Goal: Information Seeking & Learning: Learn about a topic

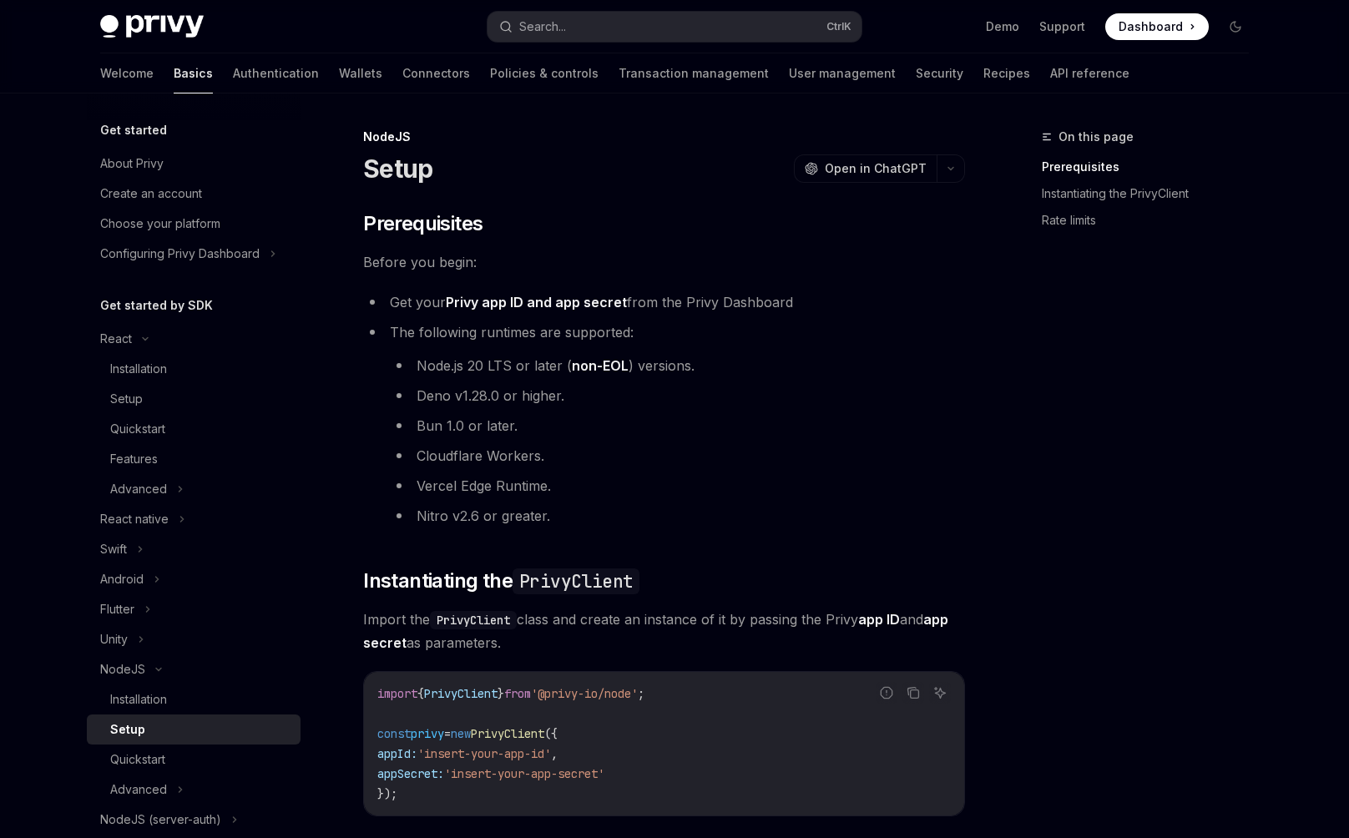
scroll to position [206, 0]
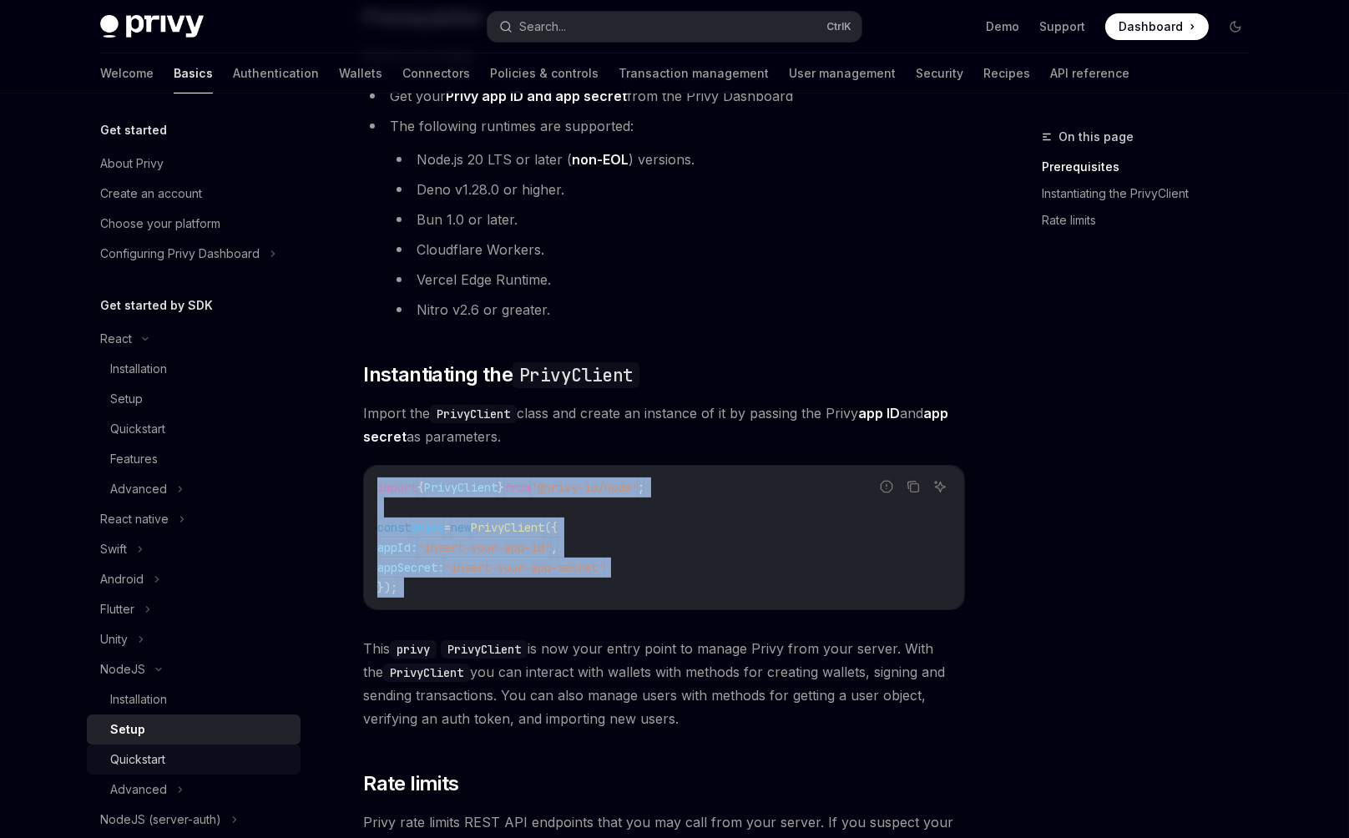
click at [291, 750] on div "Quickstart" at bounding box center [200, 760] width 180 height 20
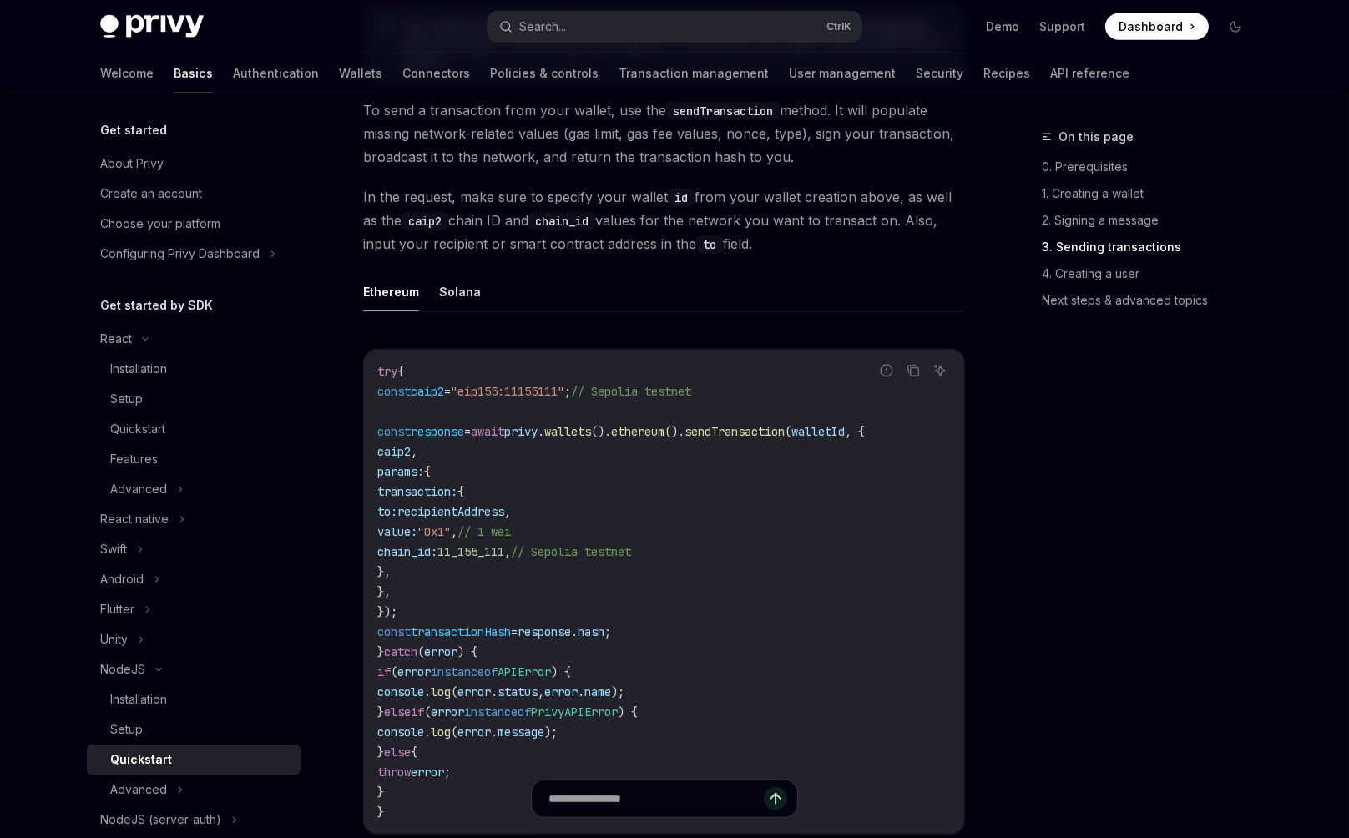
scroll to position [2280, 0]
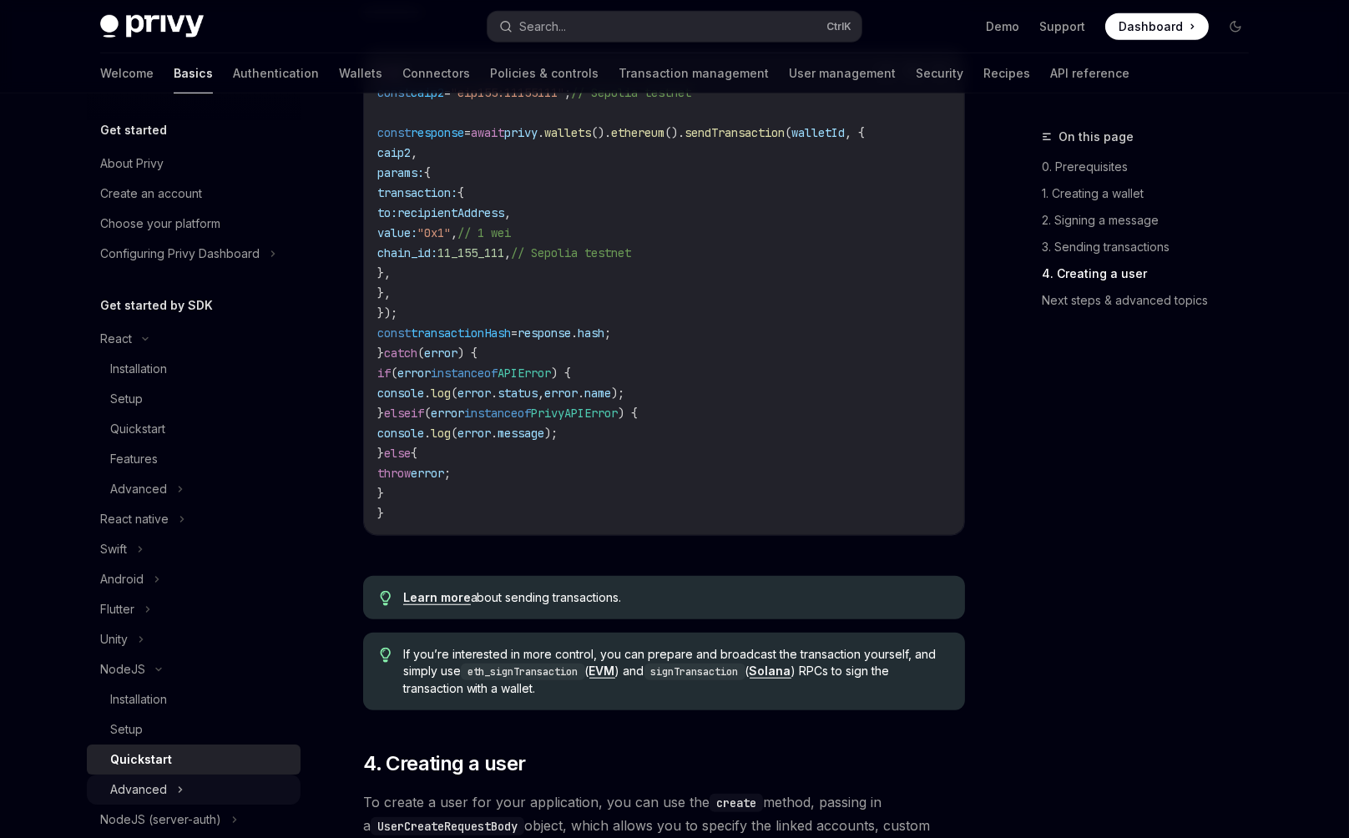
click at [301, 775] on div "Advanced" at bounding box center [194, 790] width 214 height 30
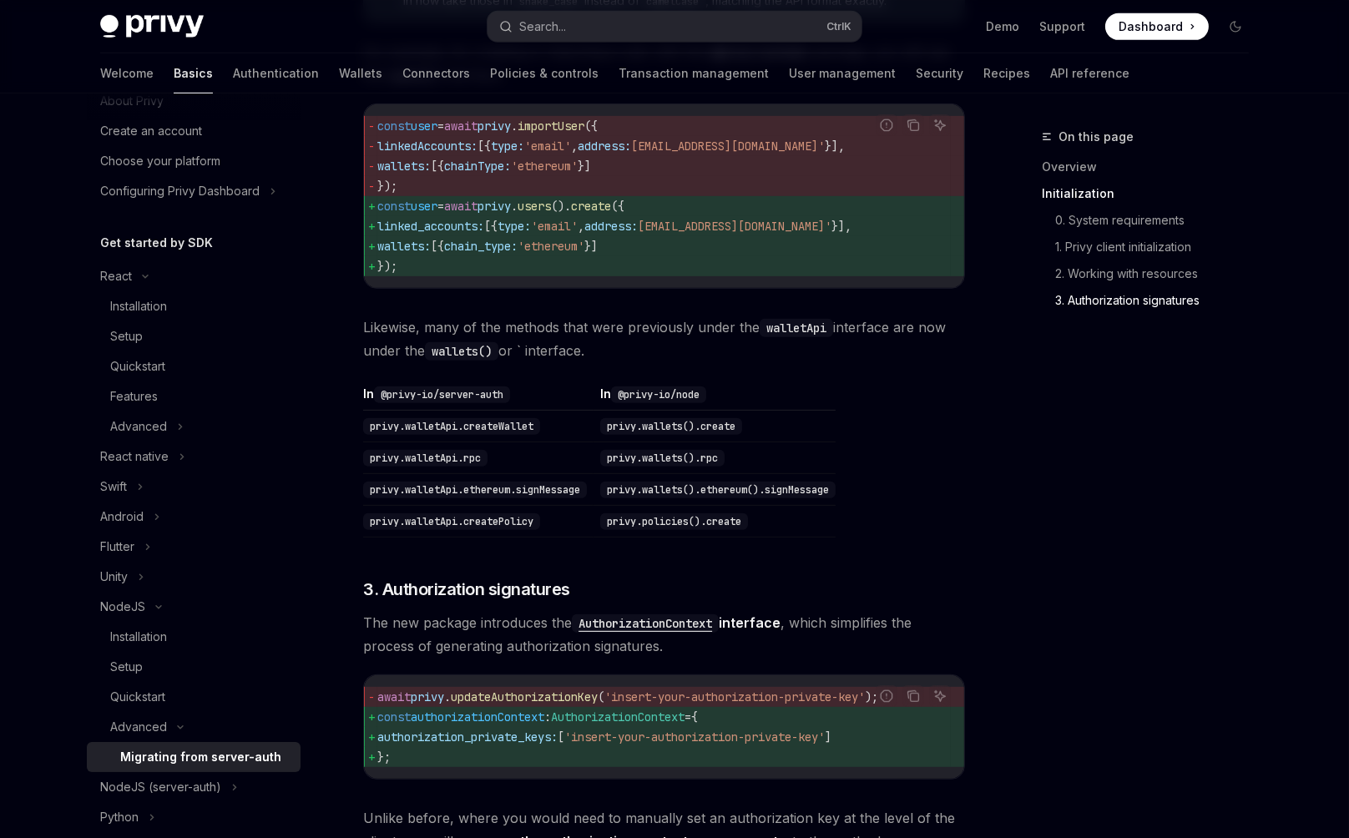
scroll to position [1363, 0]
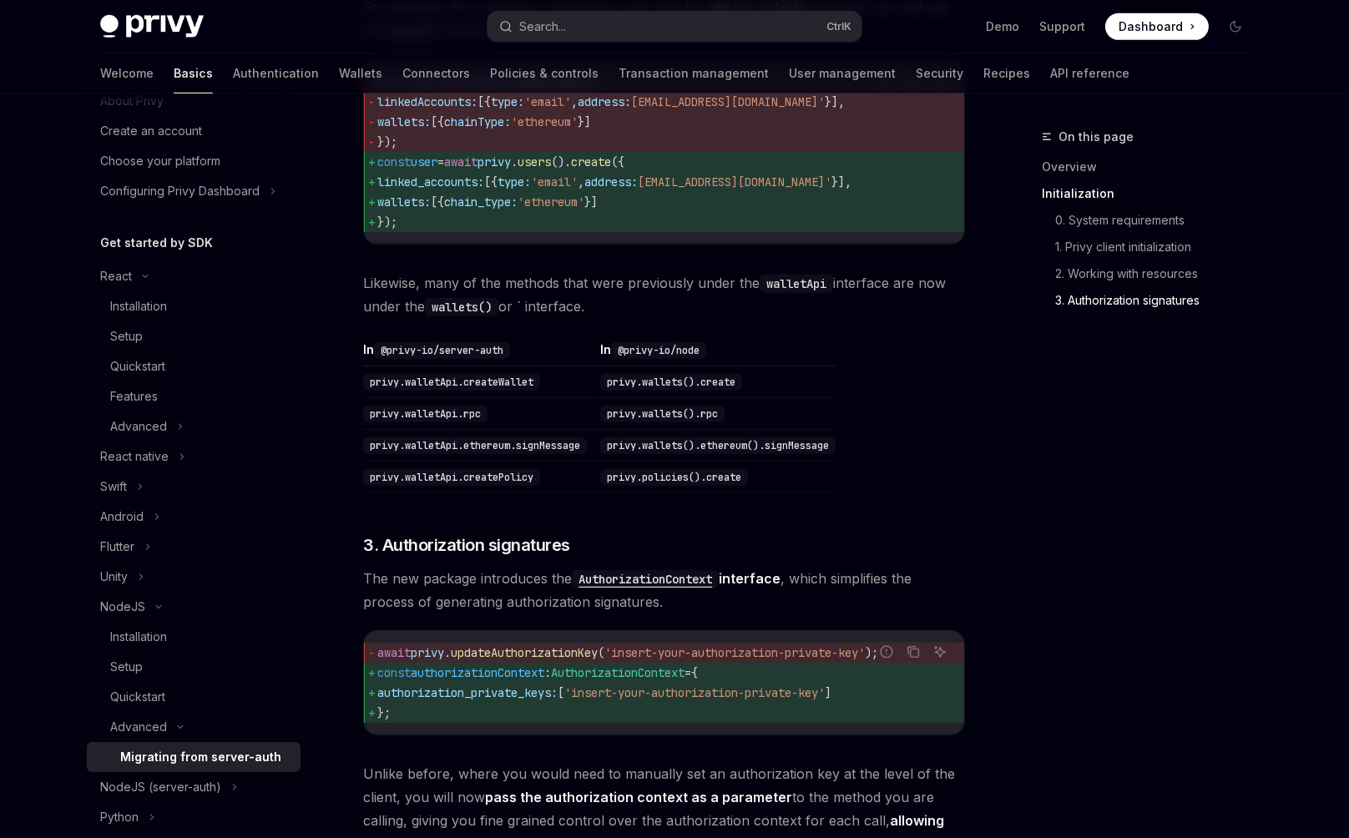
click at [579, 651] on div "Advanced Migrating from server-auth OpenAI Open in ChatGPT OpenAI Open in ChatG…" at bounding box center [508, 162] width 922 height 2796
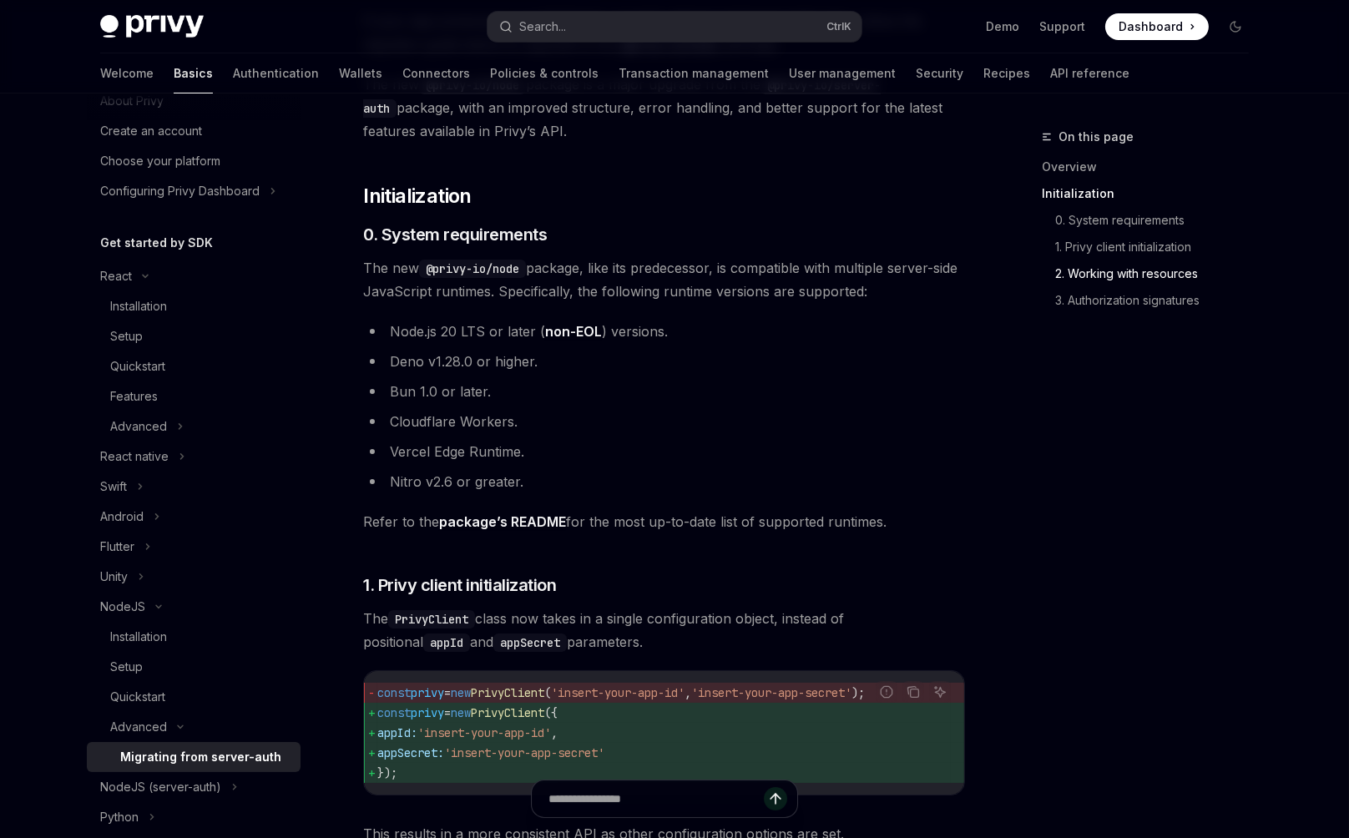
scroll to position [0, 0]
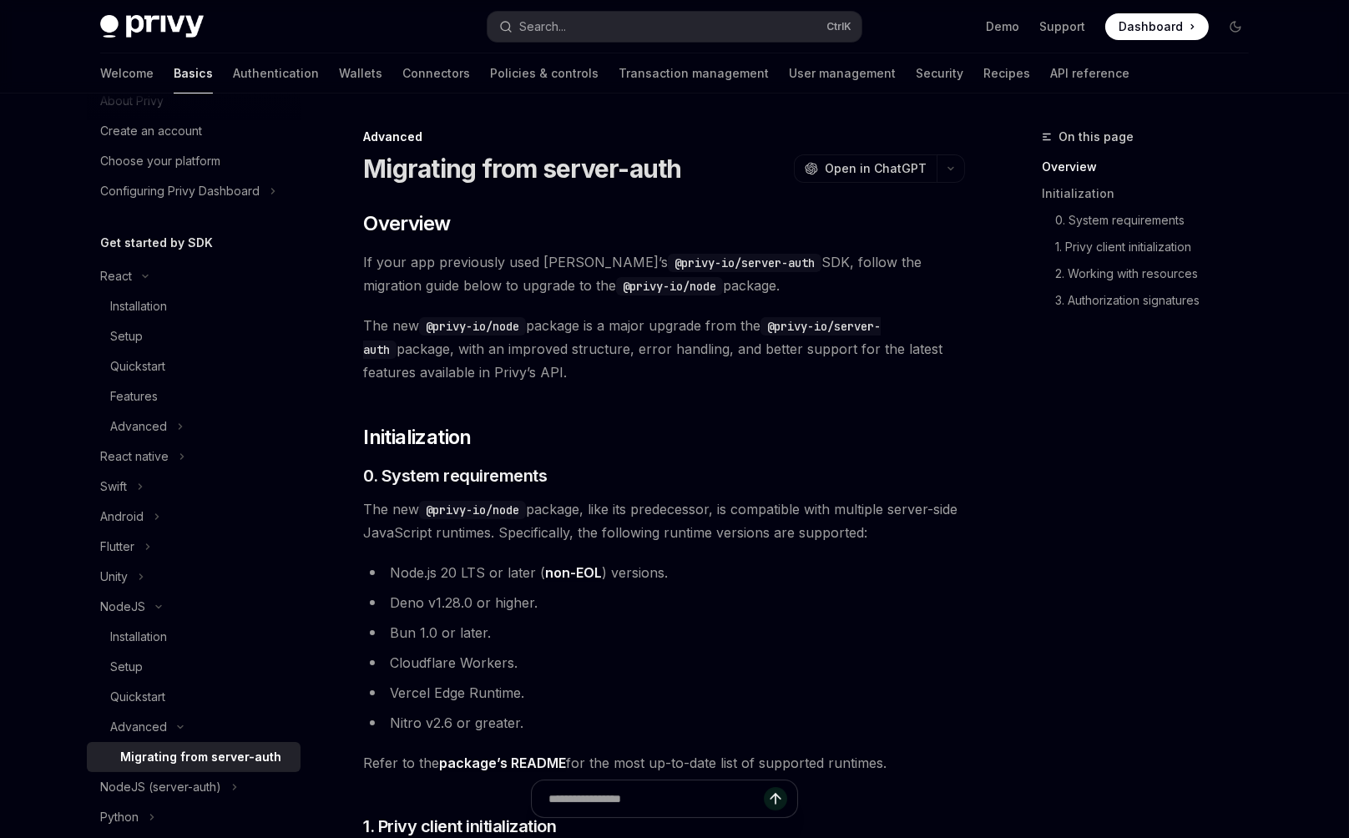
click at [611, 498] on span "The new @privy-io/node package, like its predecessor, is compatible with multip…" at bounding box center [664, 521] width 602 height 47
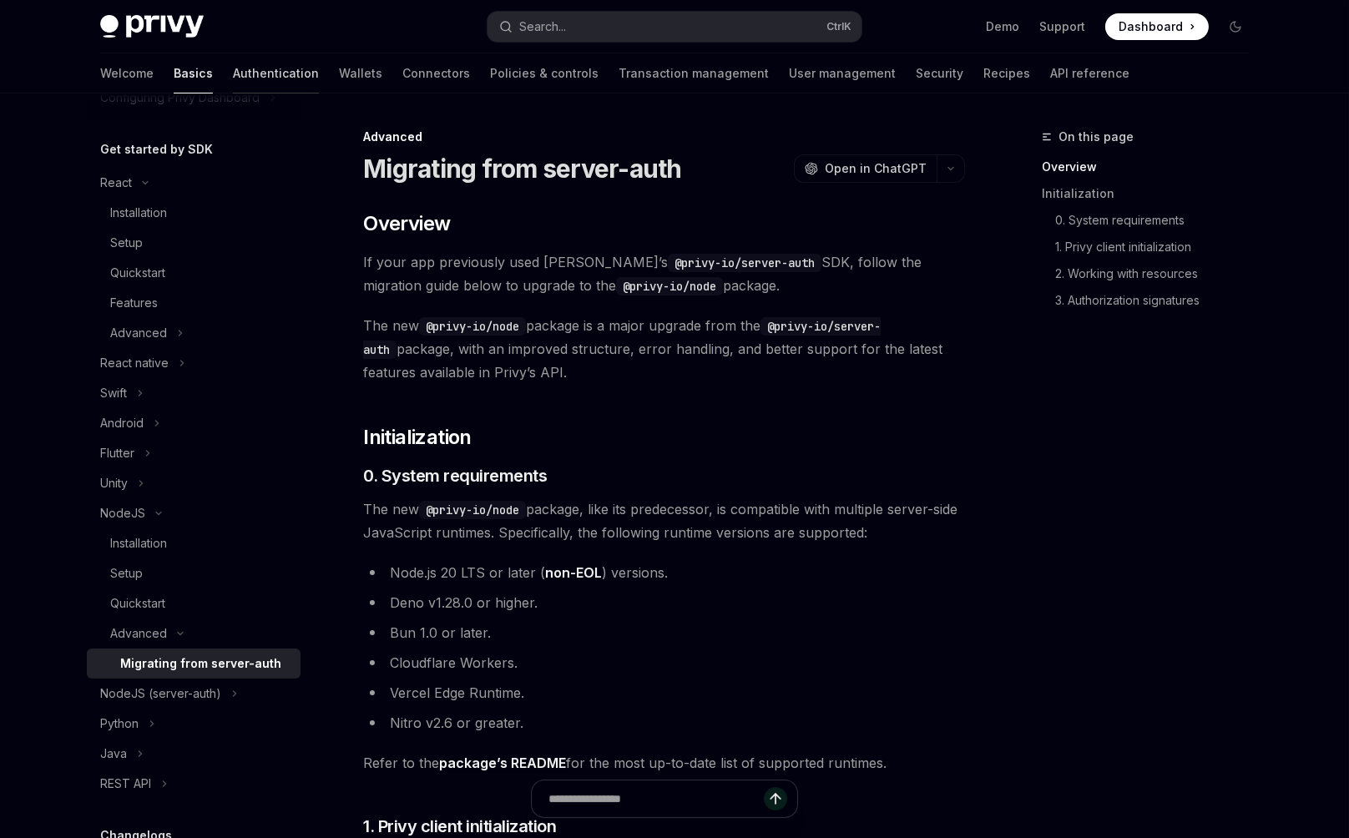
click at [319, 54] on link "Authentication" at bounding box center [276, 73] width 86 height 40
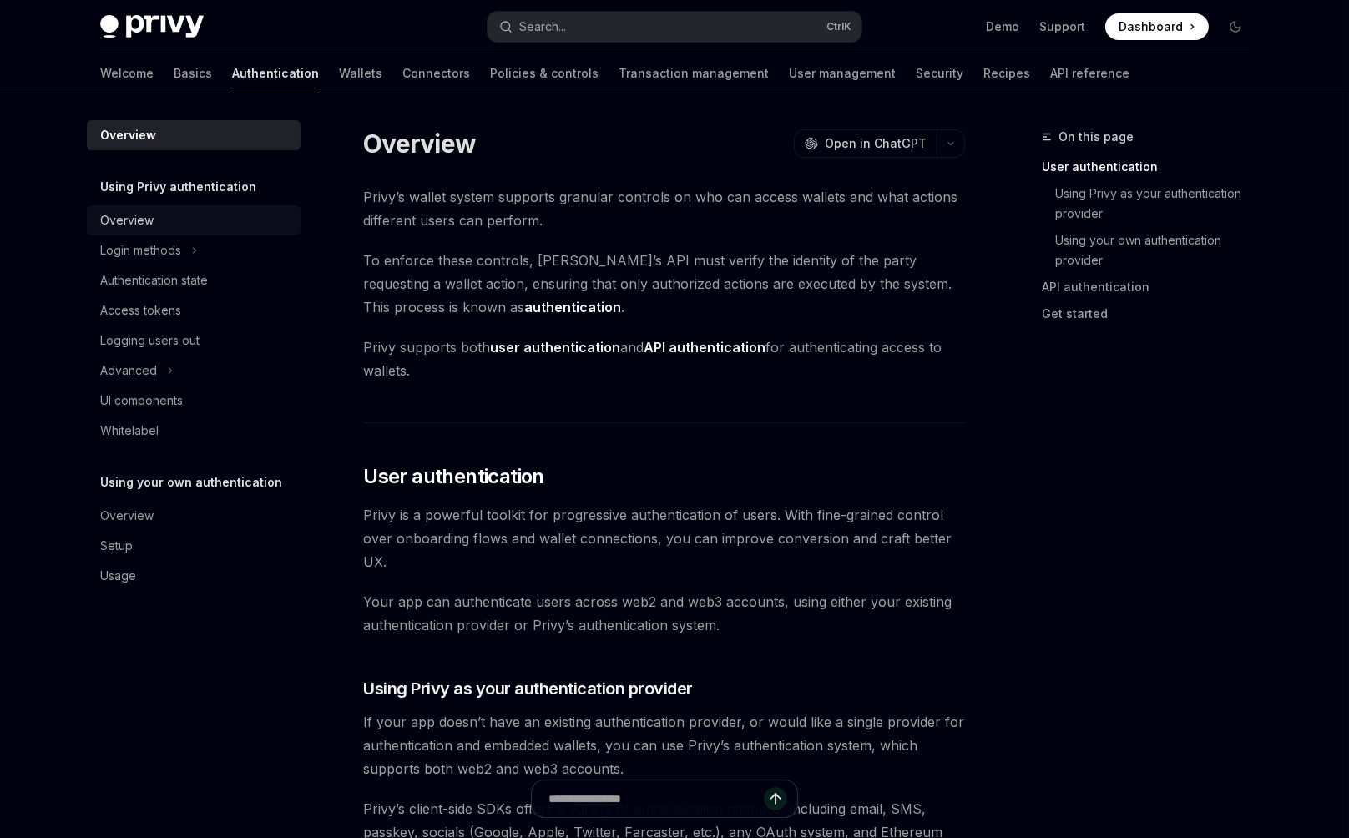
click at [291, 210] on div "Overview" at bounding box center [195, 220] width 190 height 20
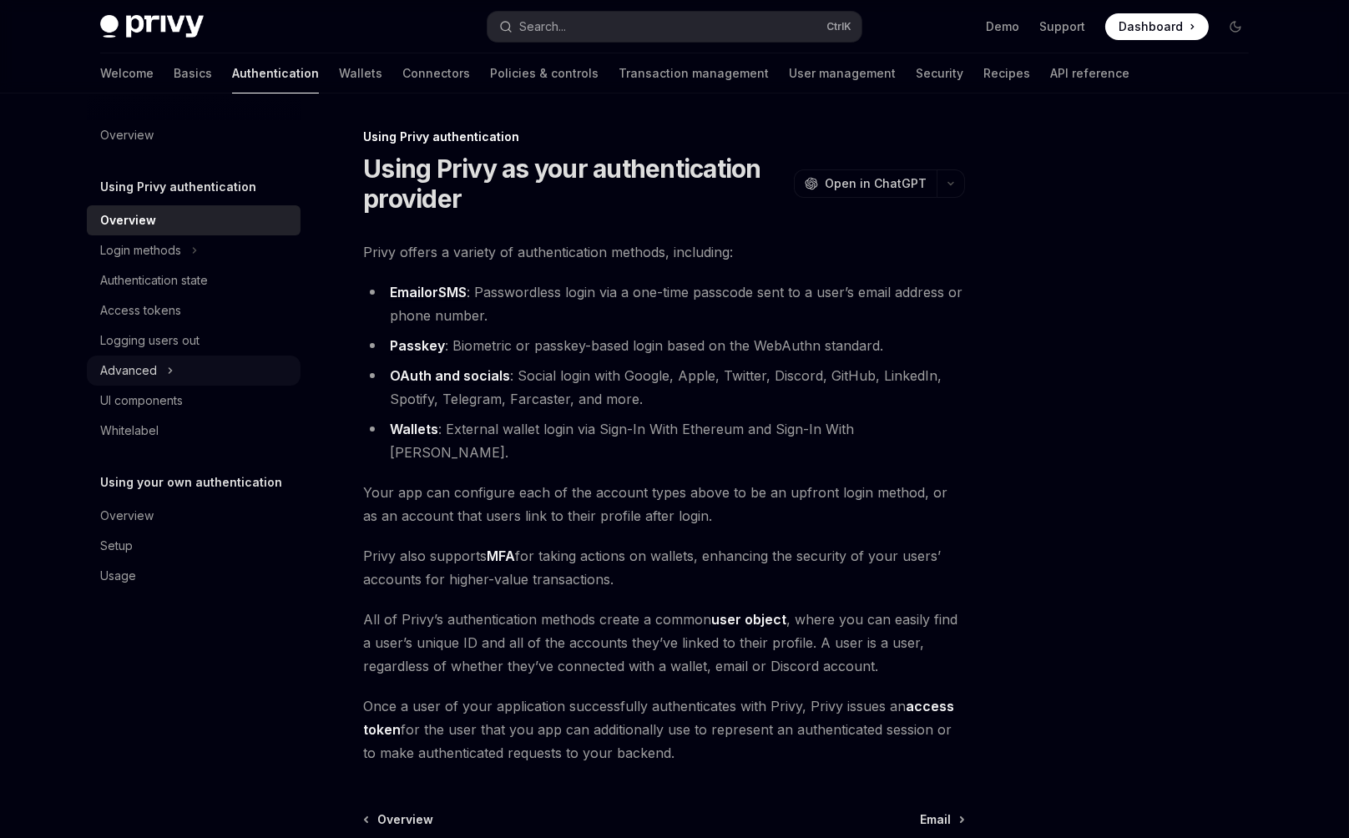
click at [301, 356] on div "Advanced" at bounding box center [194, 371] width 214 height 30
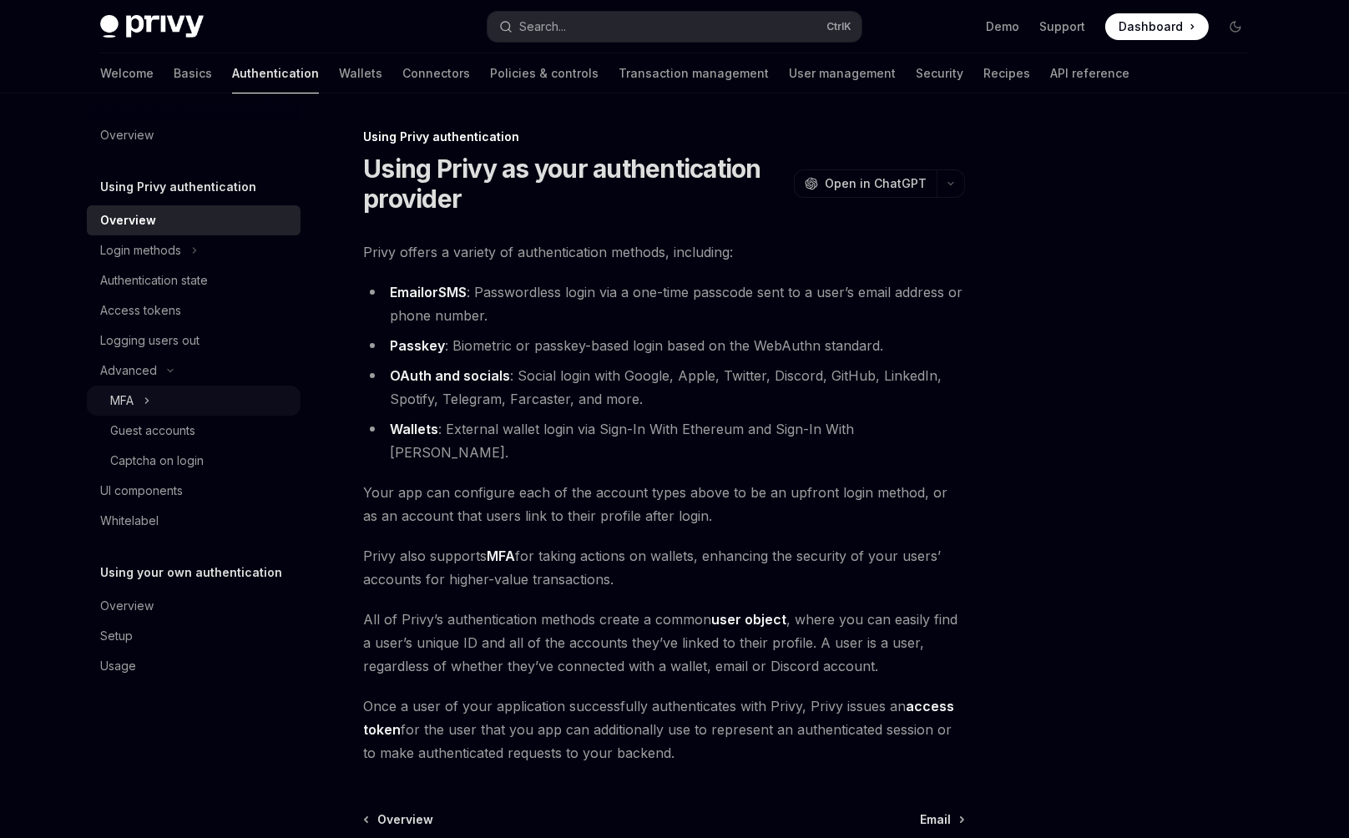
click at [301, 386] on div "MFA" at bounding box center [194, 401] width 214 height 30
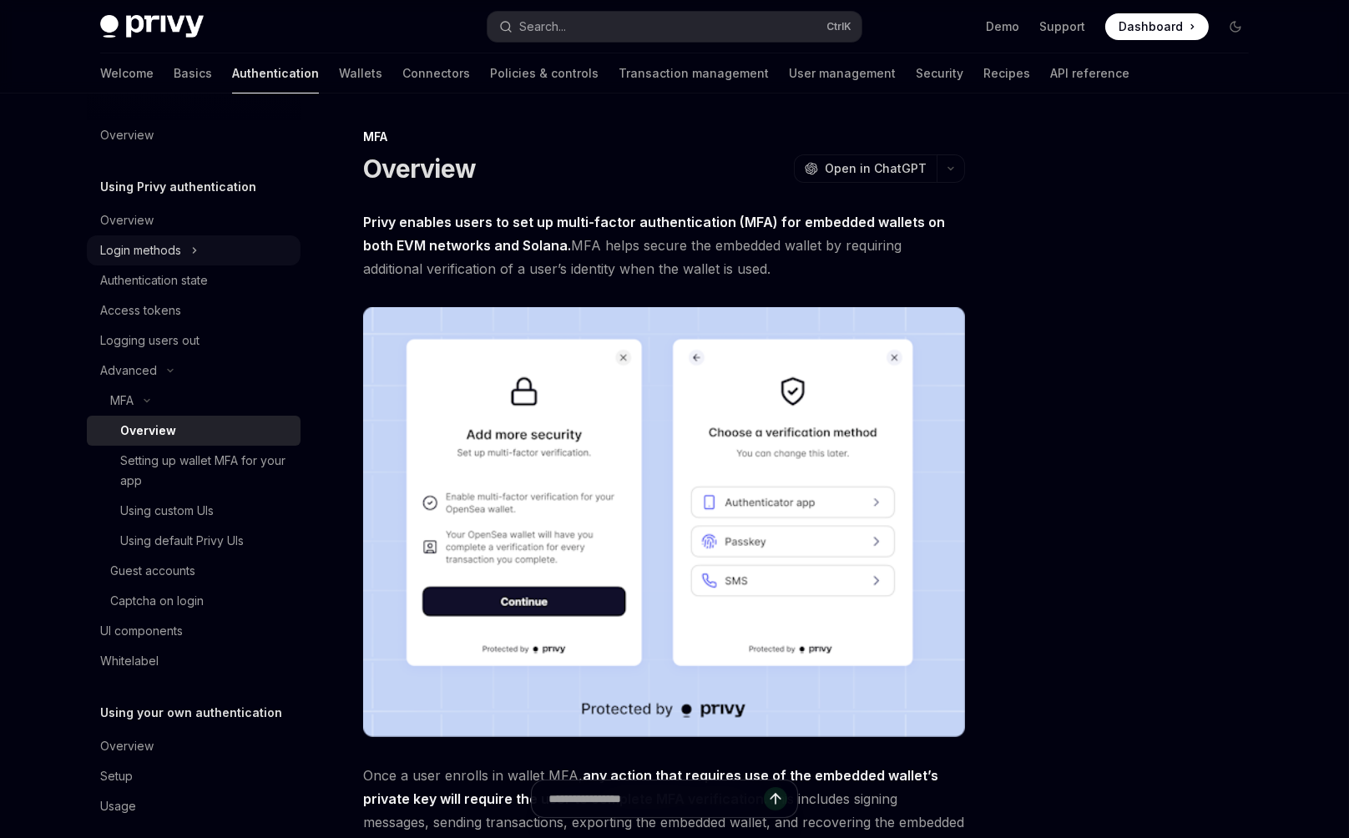
click at [301, 235] on div "Login methods" at bounding box center [194, 250] width 214 height 30
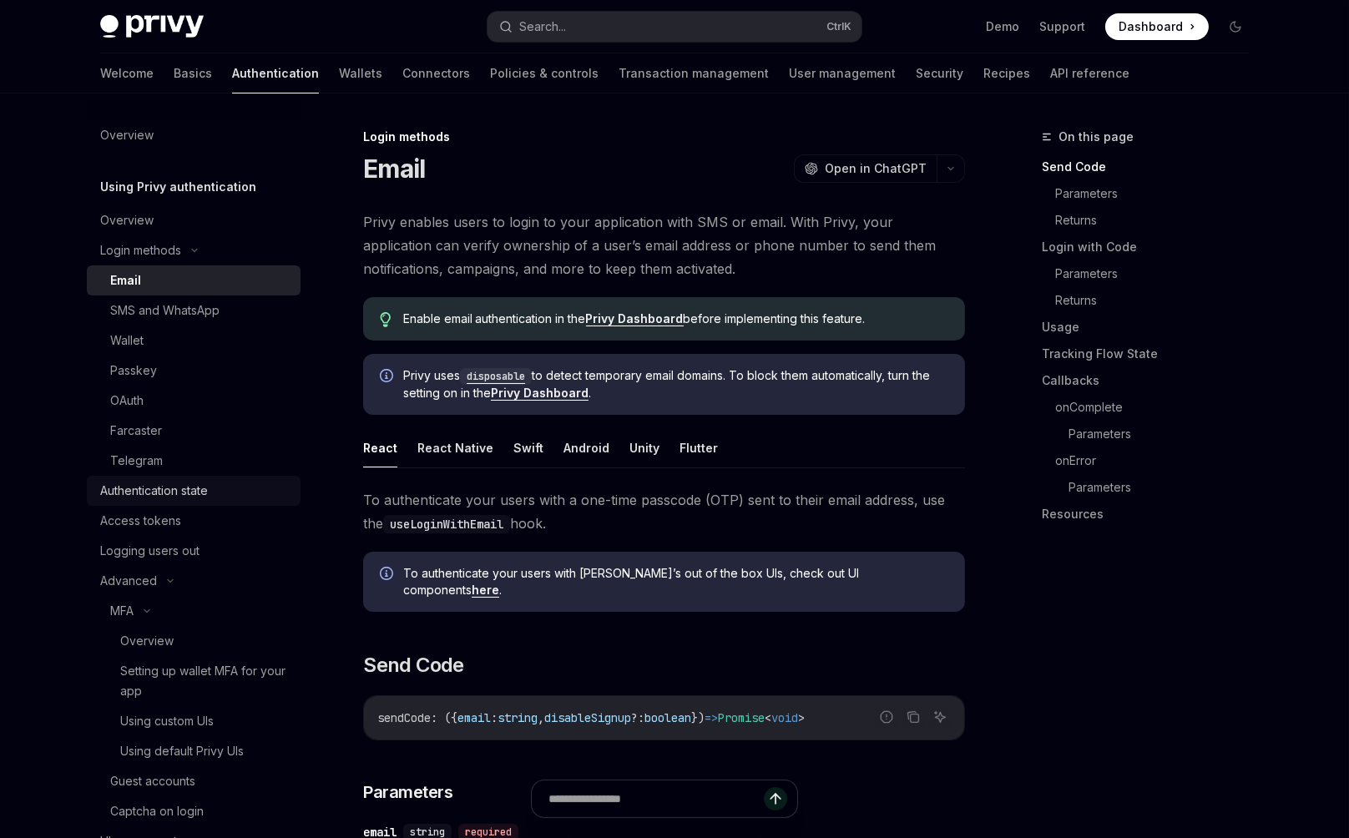
click at [208, 481] on div "Authentication state" at bounding box center [154, 491] width 108 height 20
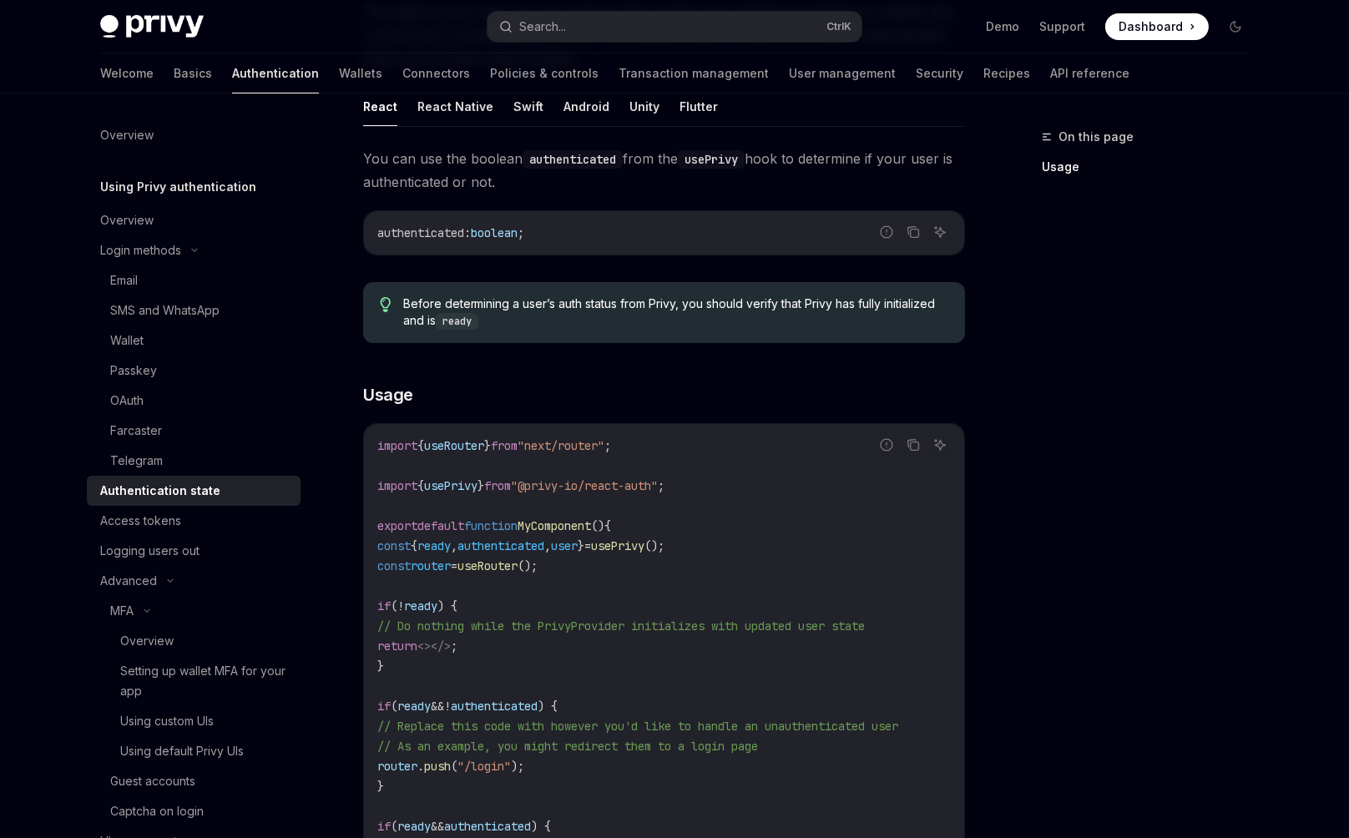
scroll to position [234, 0]
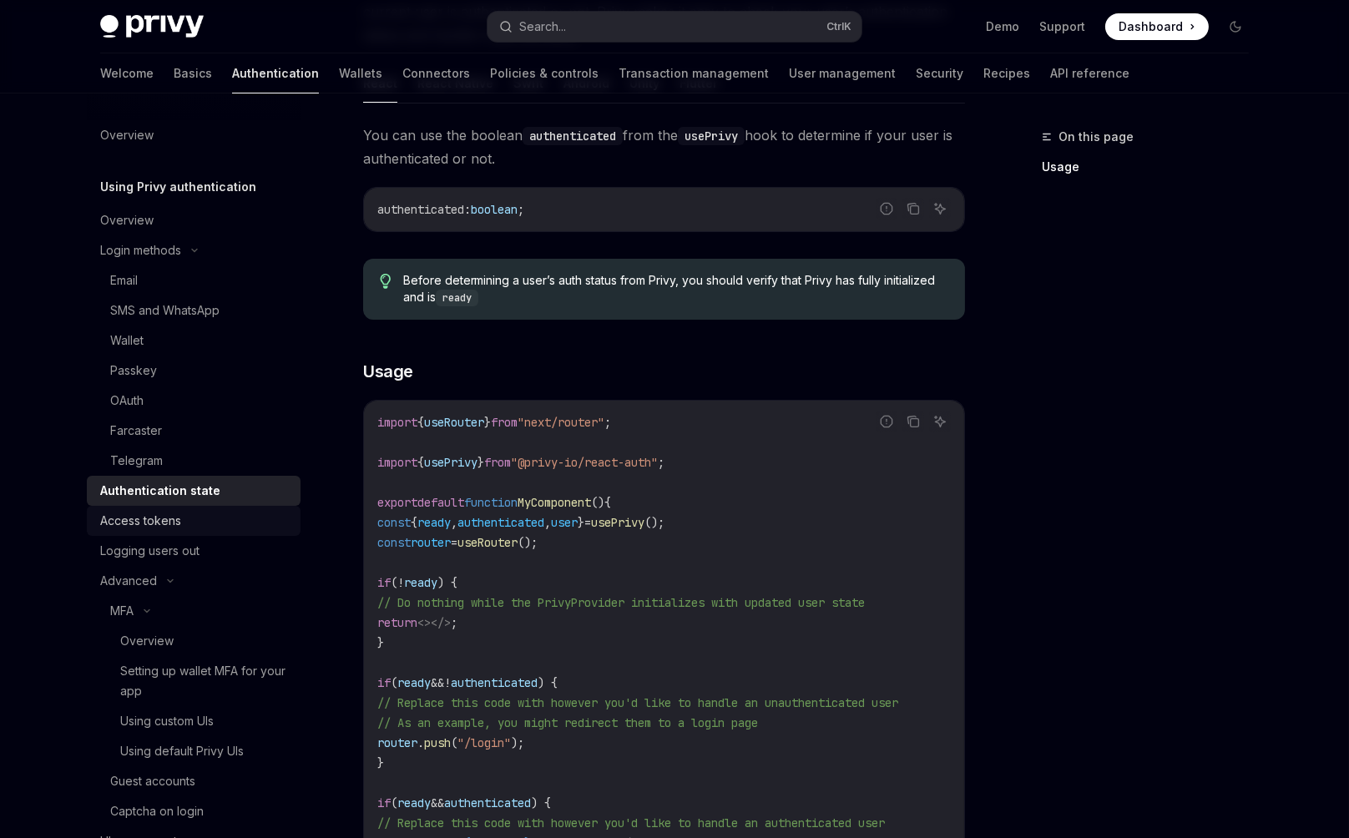
click at [181, 511] on div "Access tokens" at bounding box center [140, 521] width 81 height 20
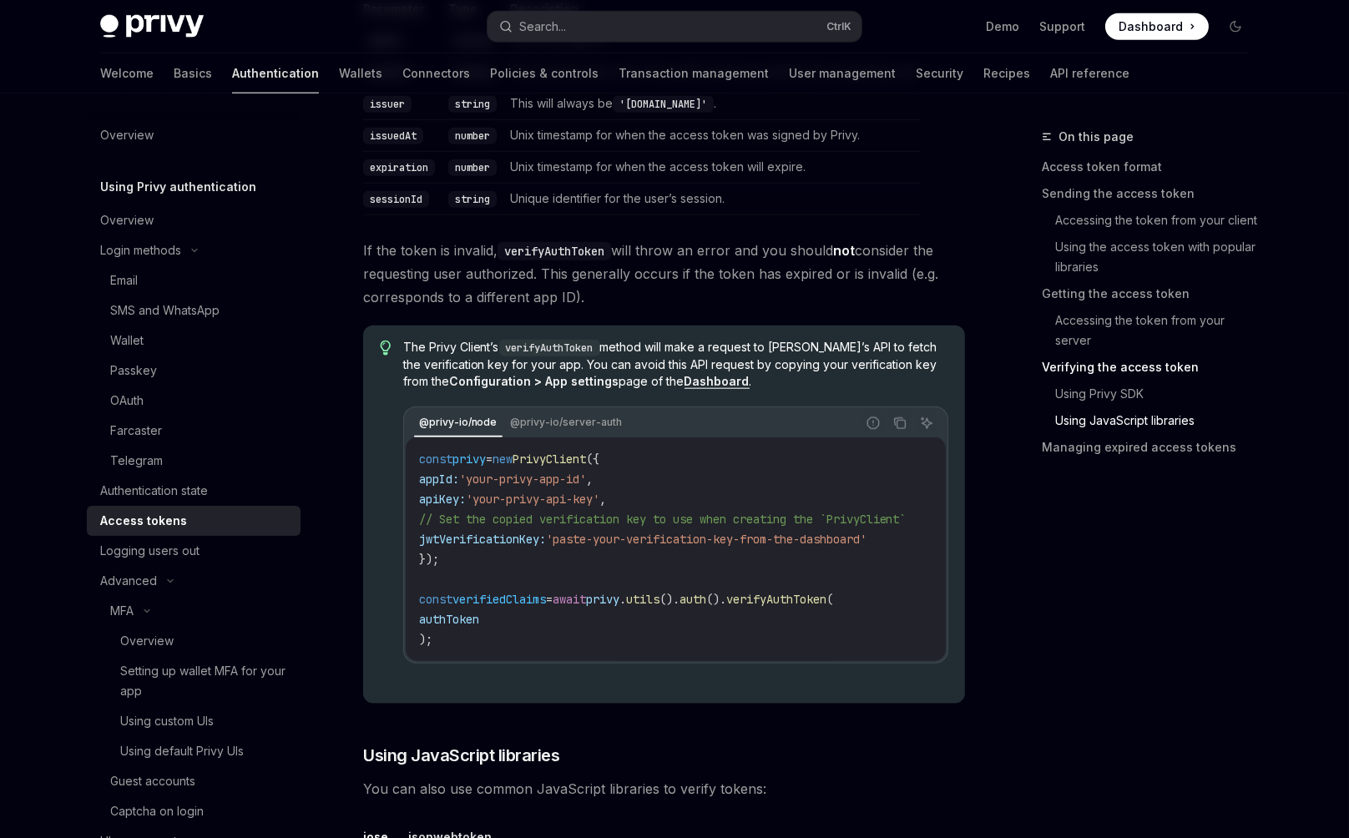
scroll to position [3106, 0]
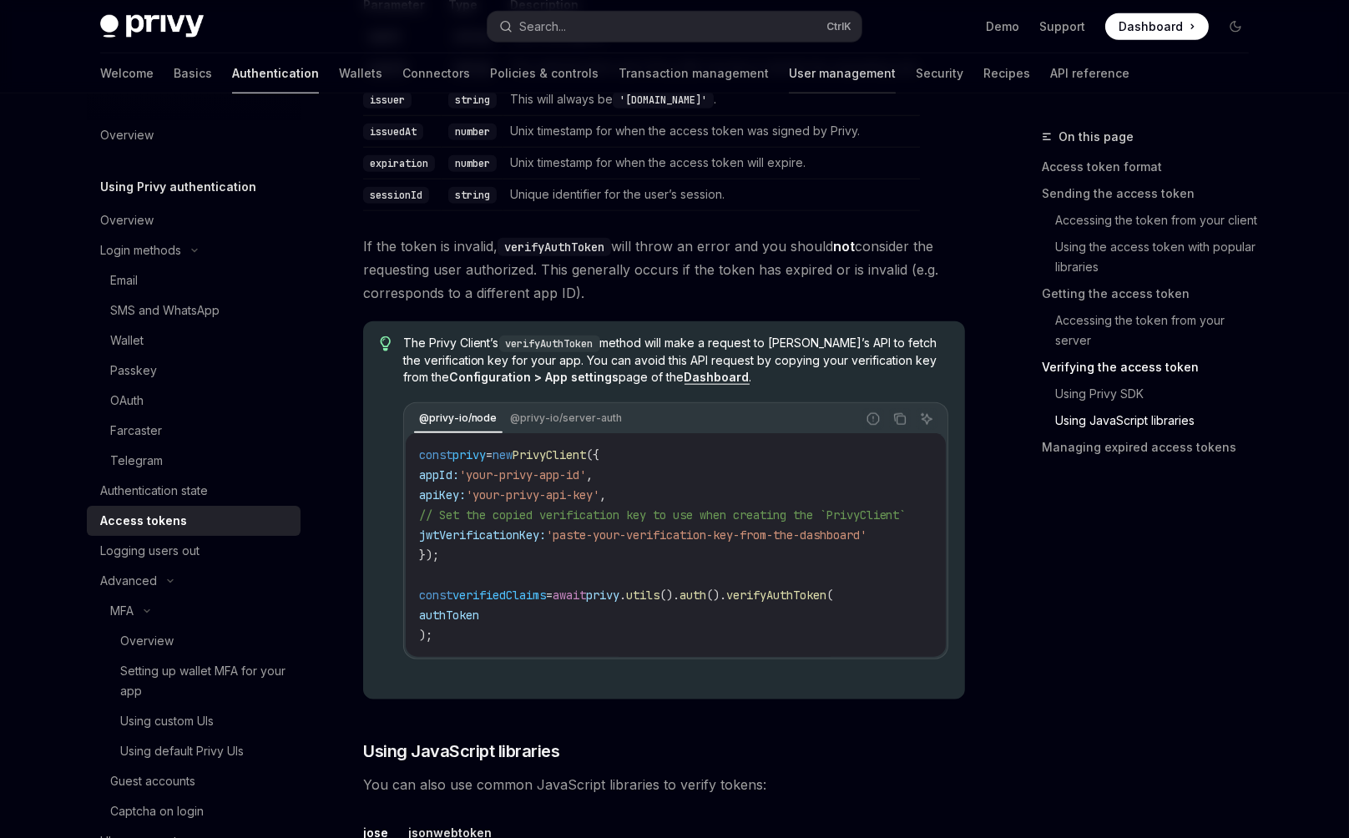
click at [789, 54] on link "User management" at bounding box center [842, 73] width 107 height 40
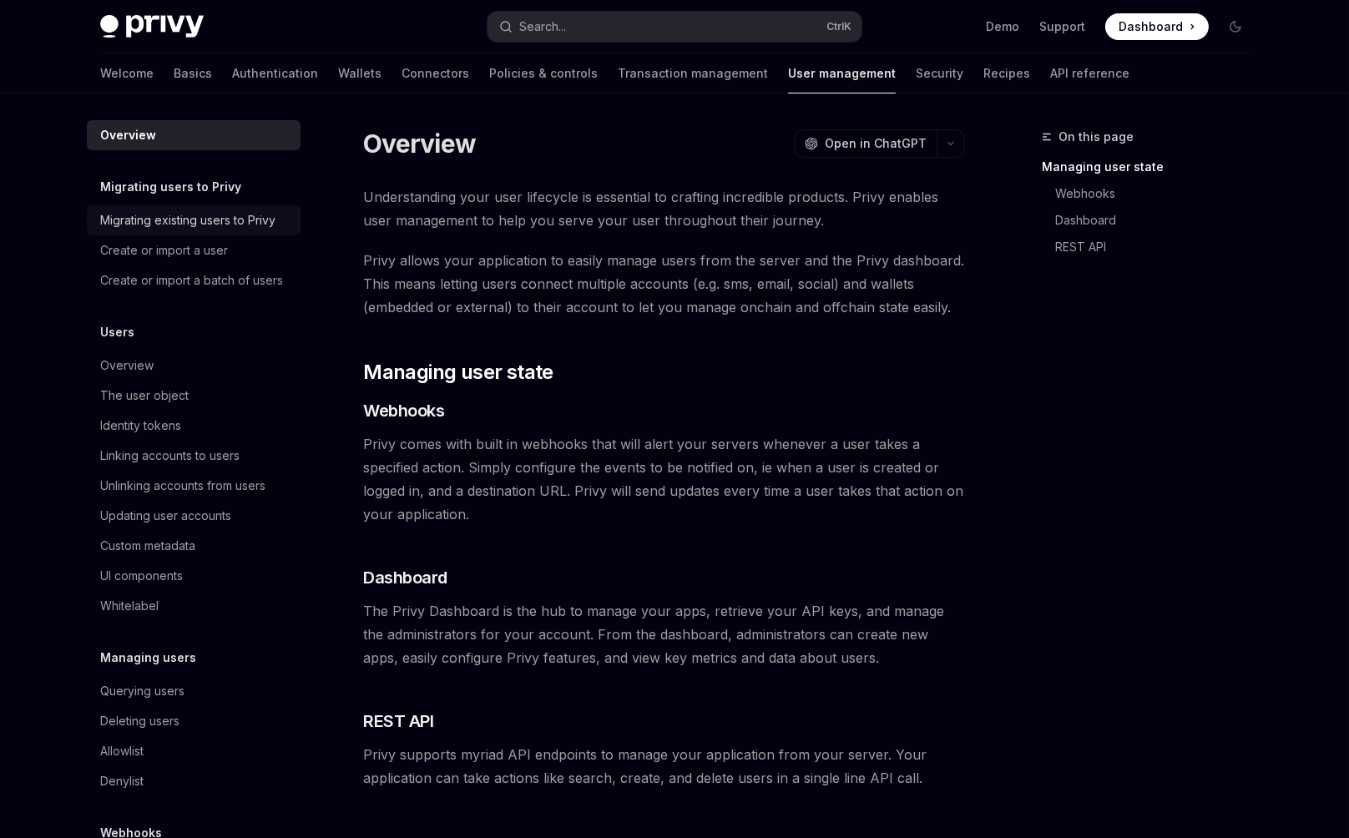
click at [276, 210] on div "Migrating existing users to Privy" at bounding box center [187, 220] width 175 height 20
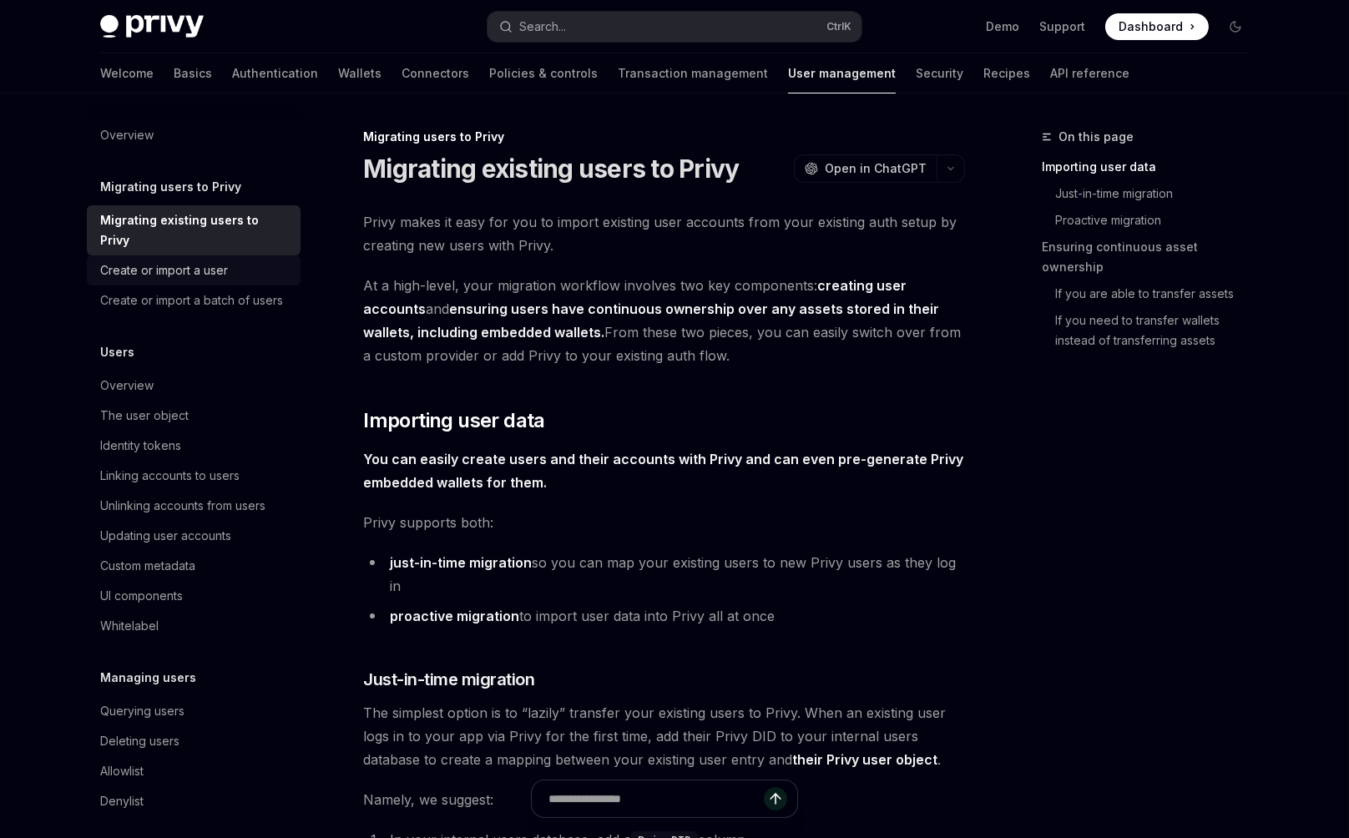
click at [301, 255] on link "Create or import a user" at bounding box center [194, 270] width 214 height 30
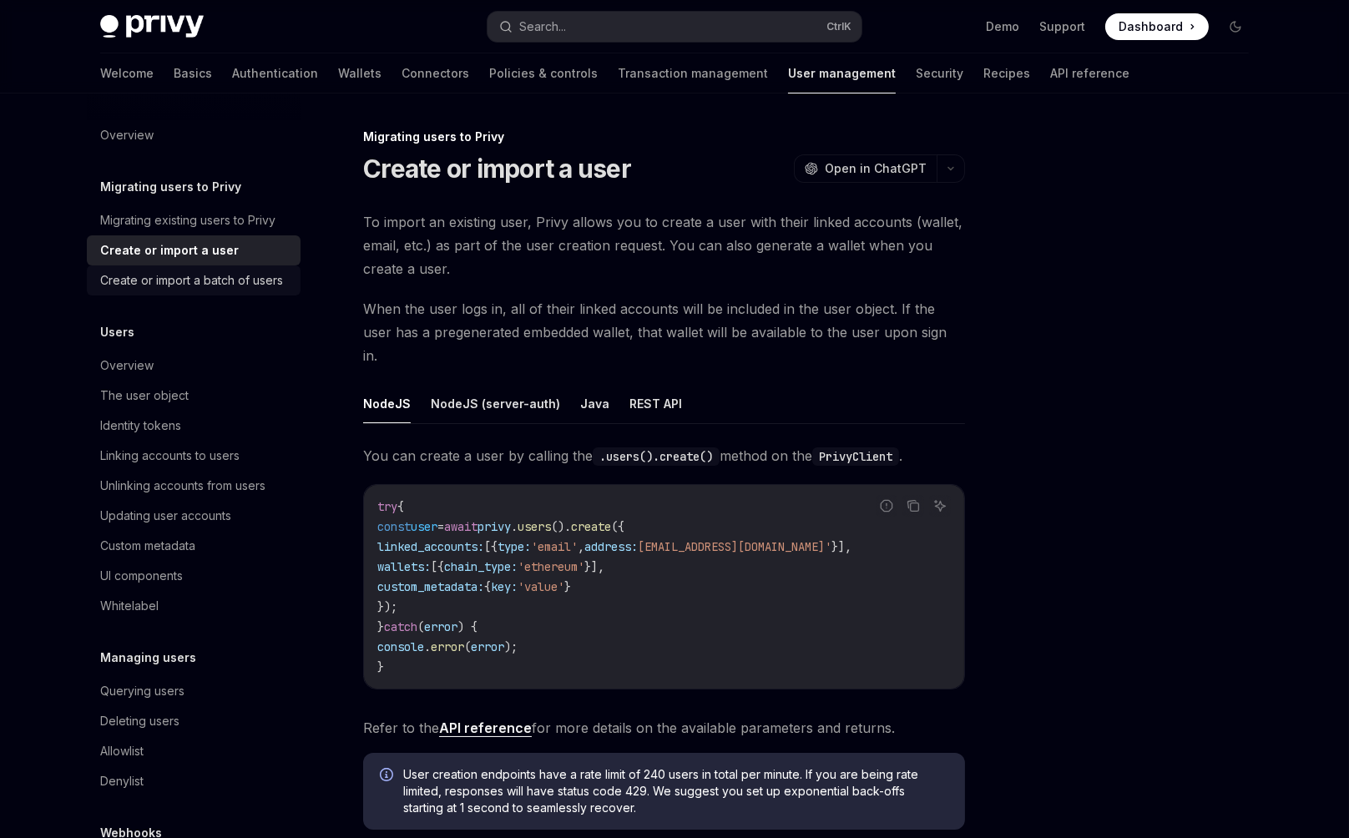
click at [283, 271] on div "Create or import a batch of users" at bounding box center [191, 281] width 183 height 20
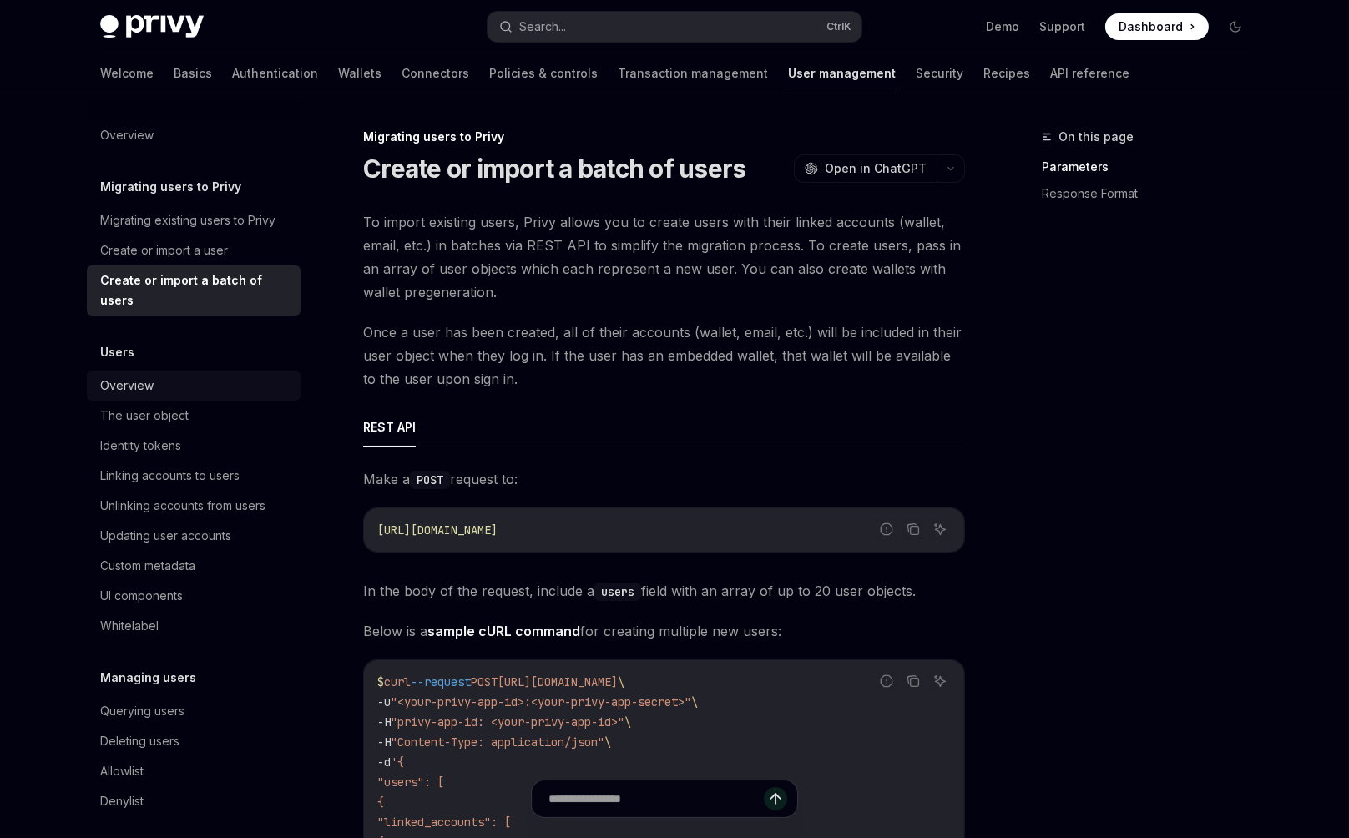
click at [301, 371] on link "Overview" at bounding box center [194, 386] width 214 height 30
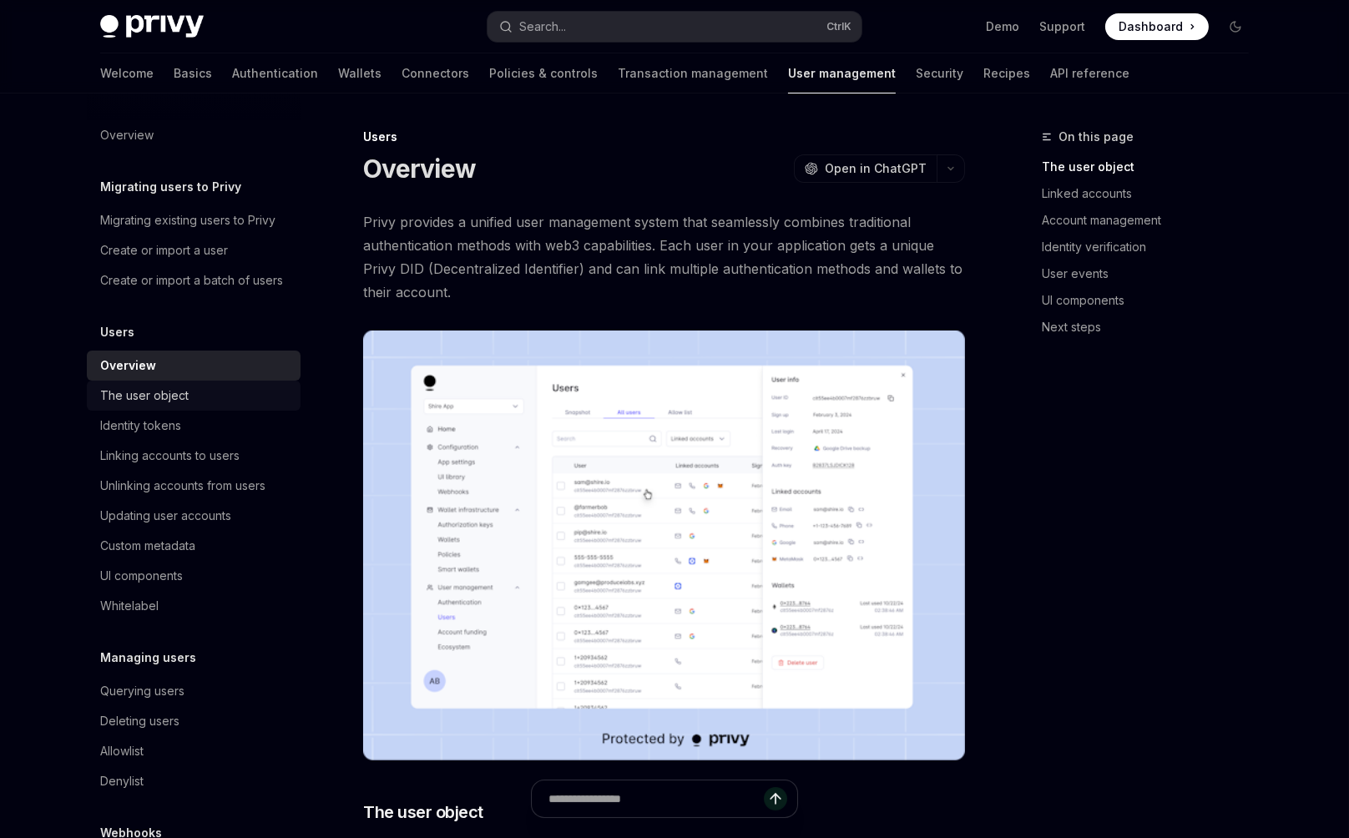
click at [291, 386] on div "The user object" at bounding box center [195, 396] width 190 height 20
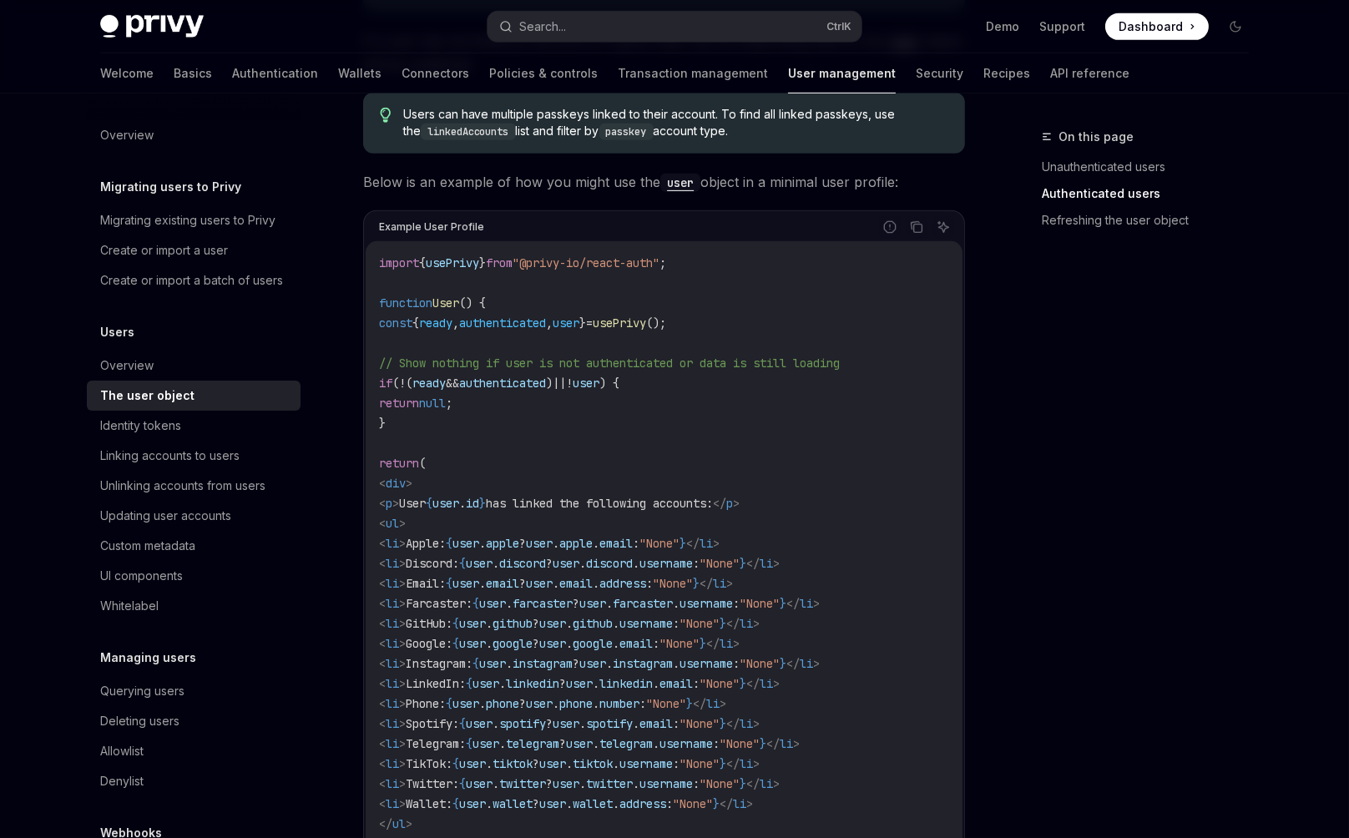
scroll to position [1432, 0]
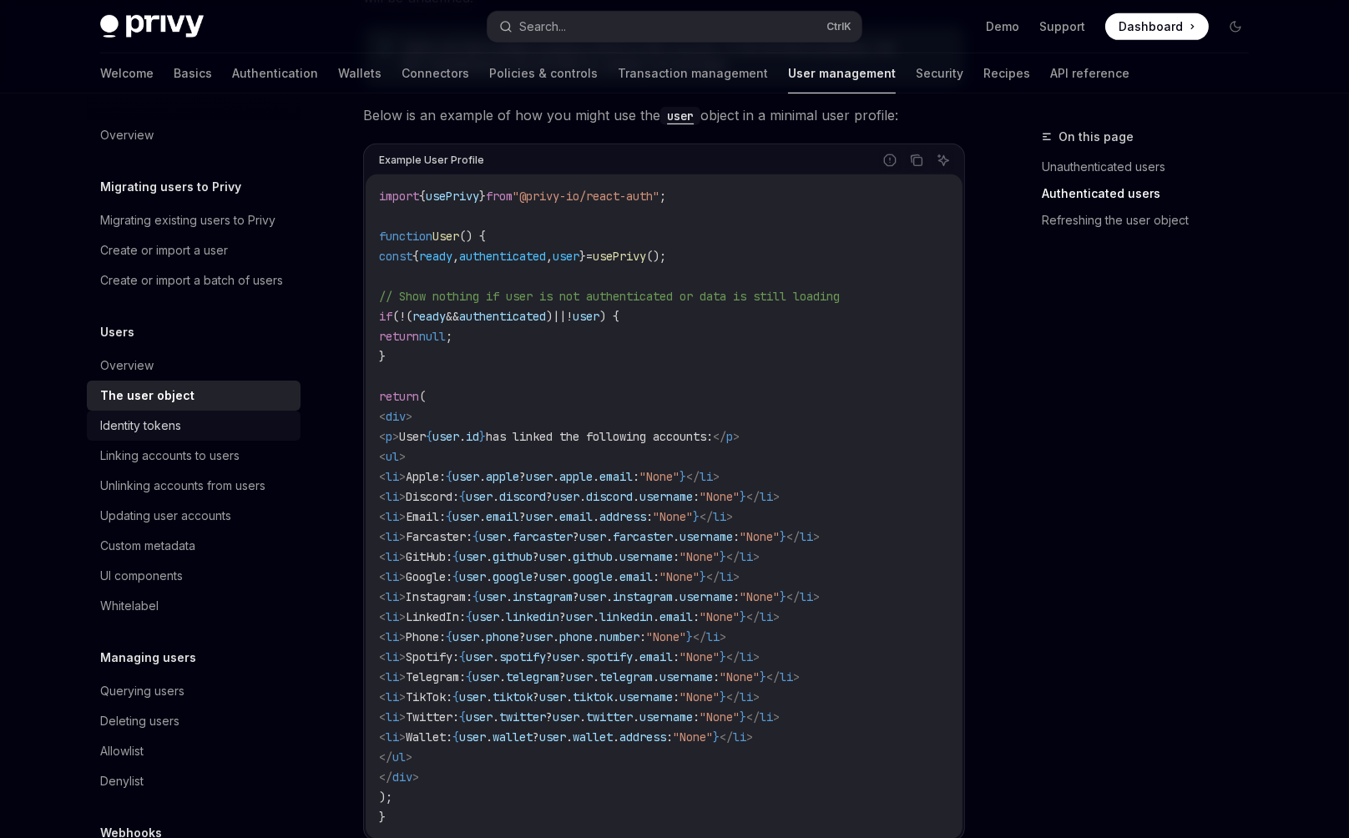
click at [291, 416] on div "Identity tokens" at bounding box center [195, 426] width 190 height 20
type textarea "*"
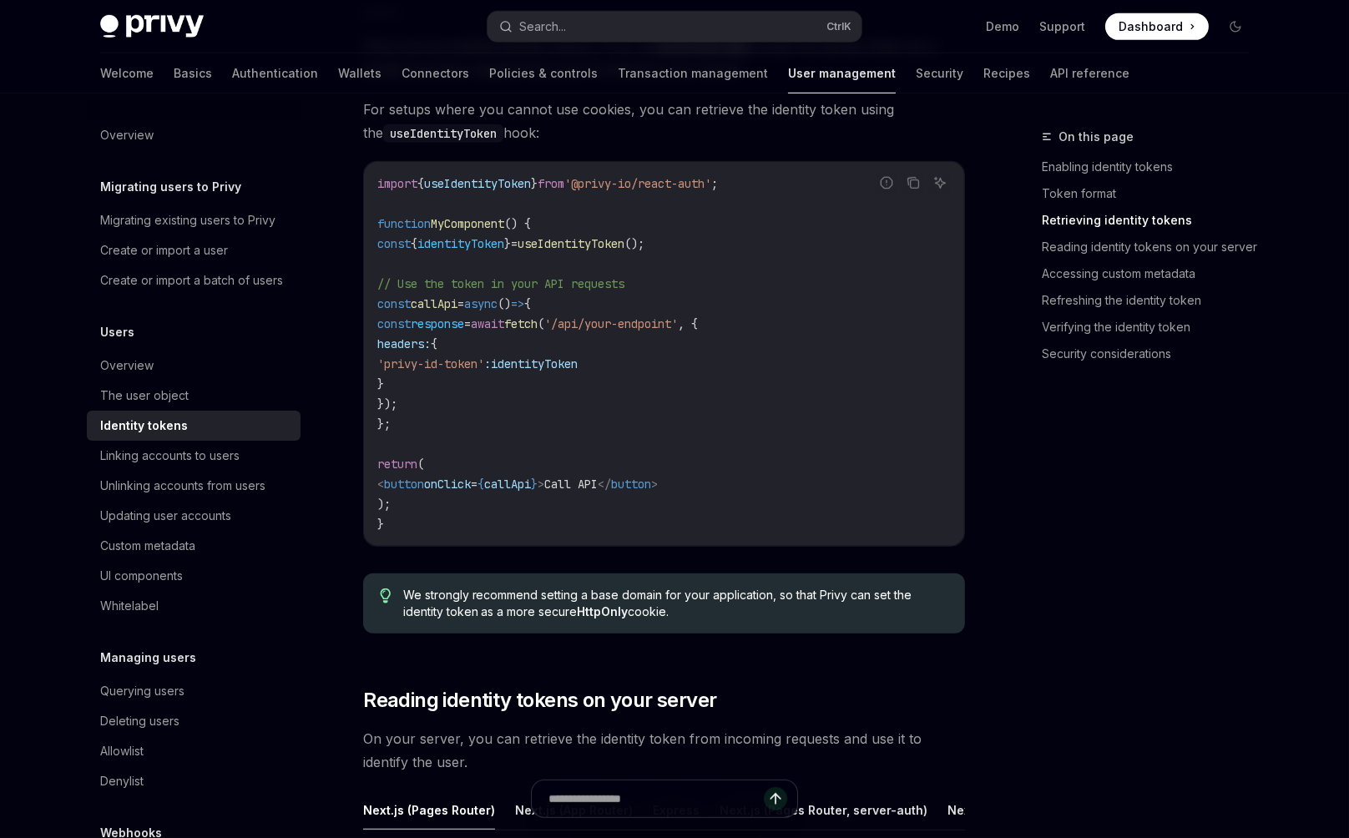
scroll to position [1637, 0]
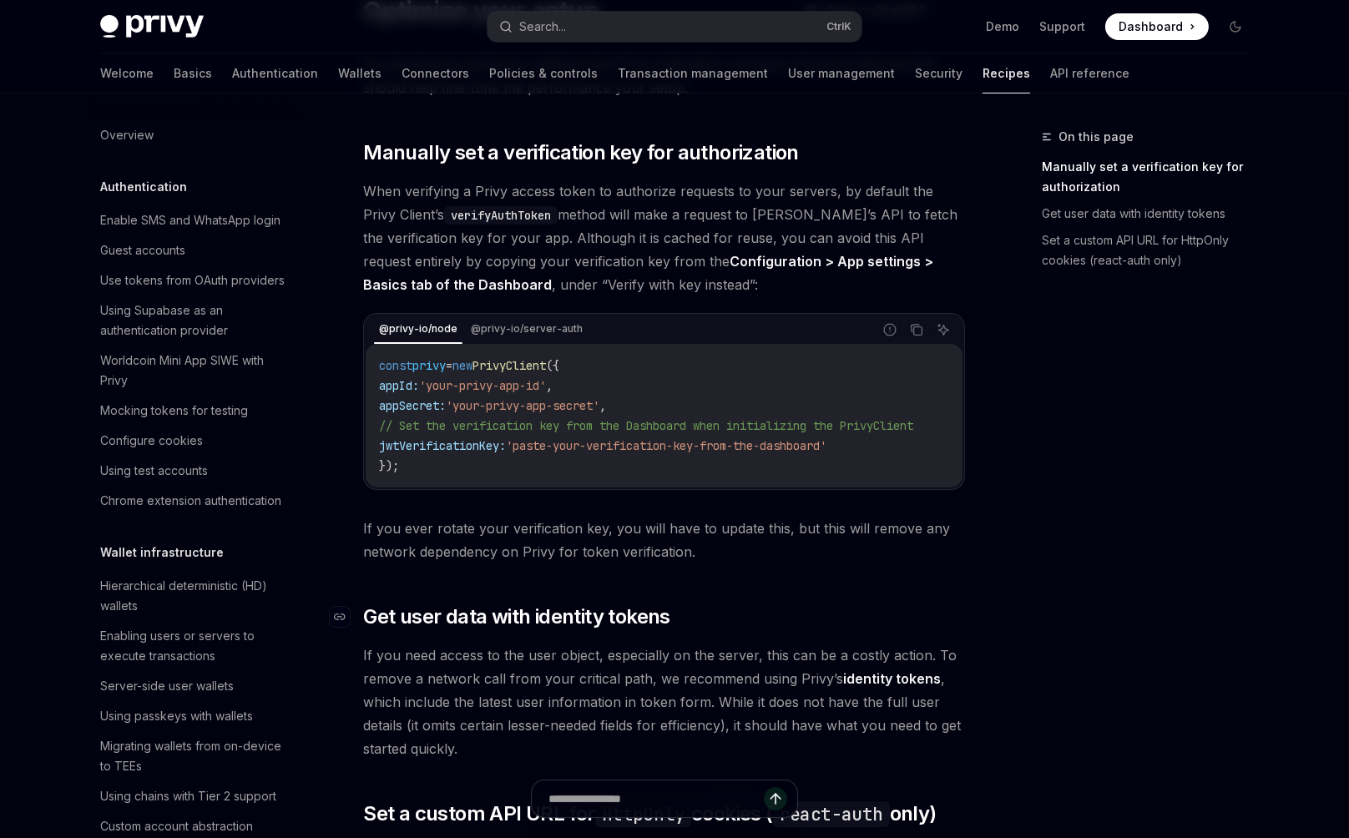
scroll to position [241, 0]
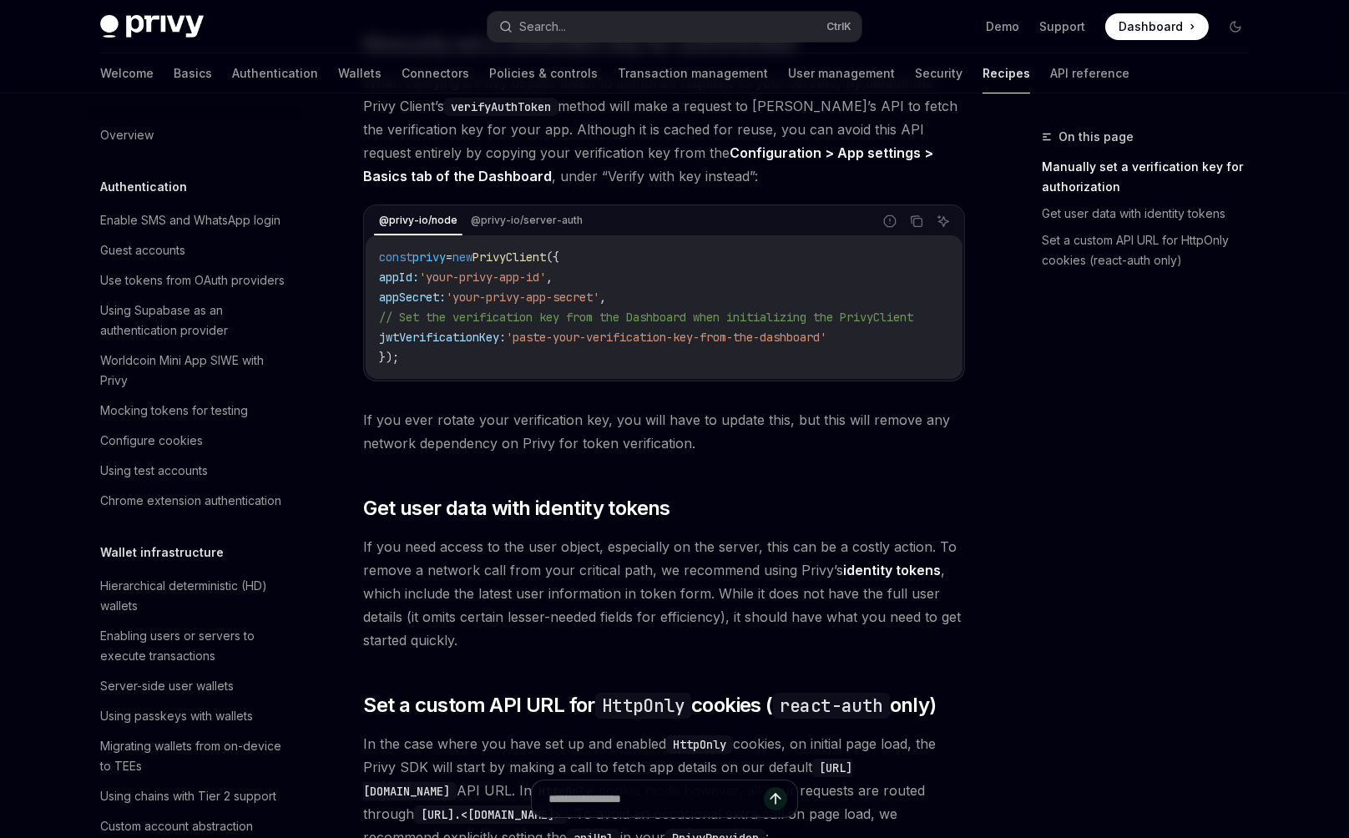
click at [690, 732] on span "In the case where you have set up and enabled HttpOnly cookies, on initial page…" at bounding box center [664, 790] width 602 height 117
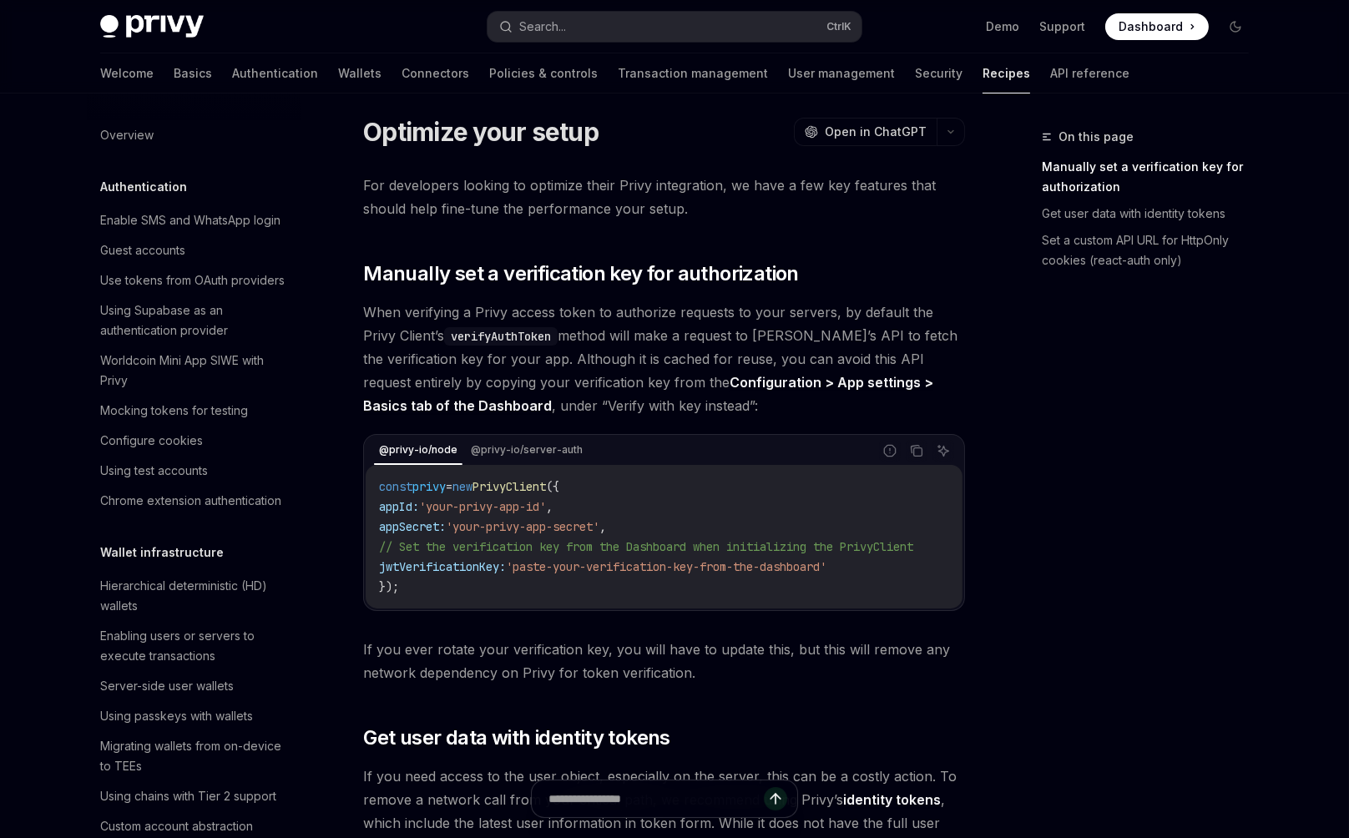
scroll to position [0, 0]
